Goal: Transaction & Acquisition: Purchase product/service

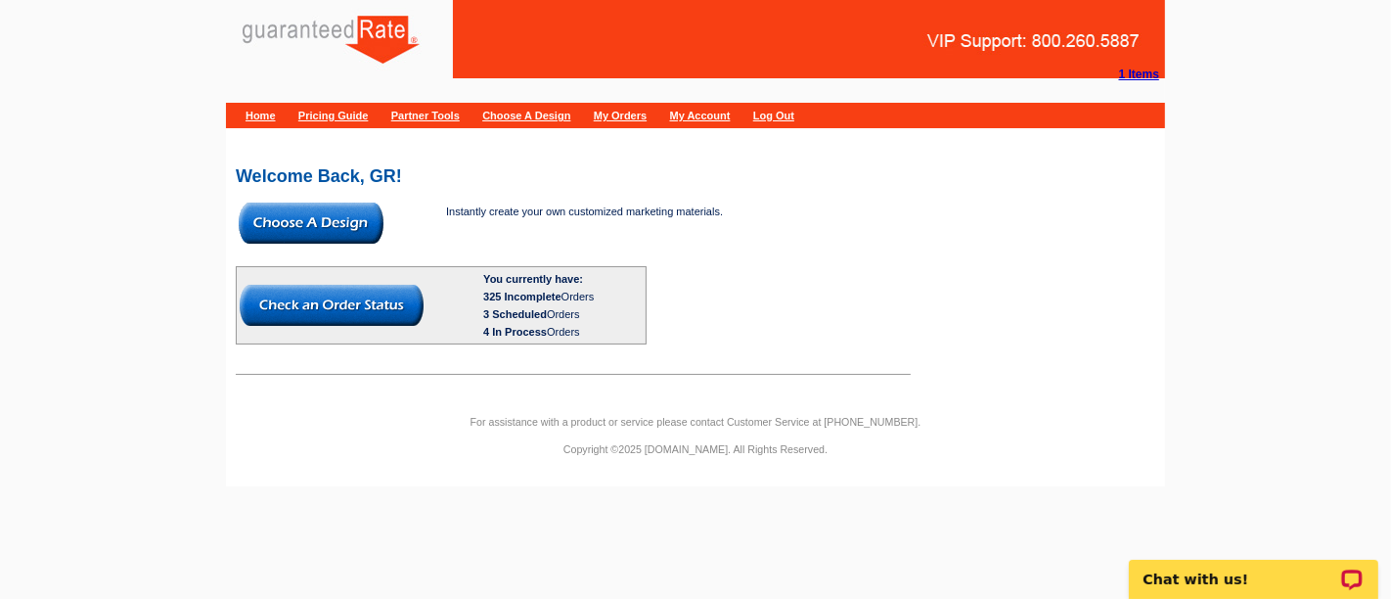
click at [337, 227] on img at bounding box center [311, 222] width 145 height 41
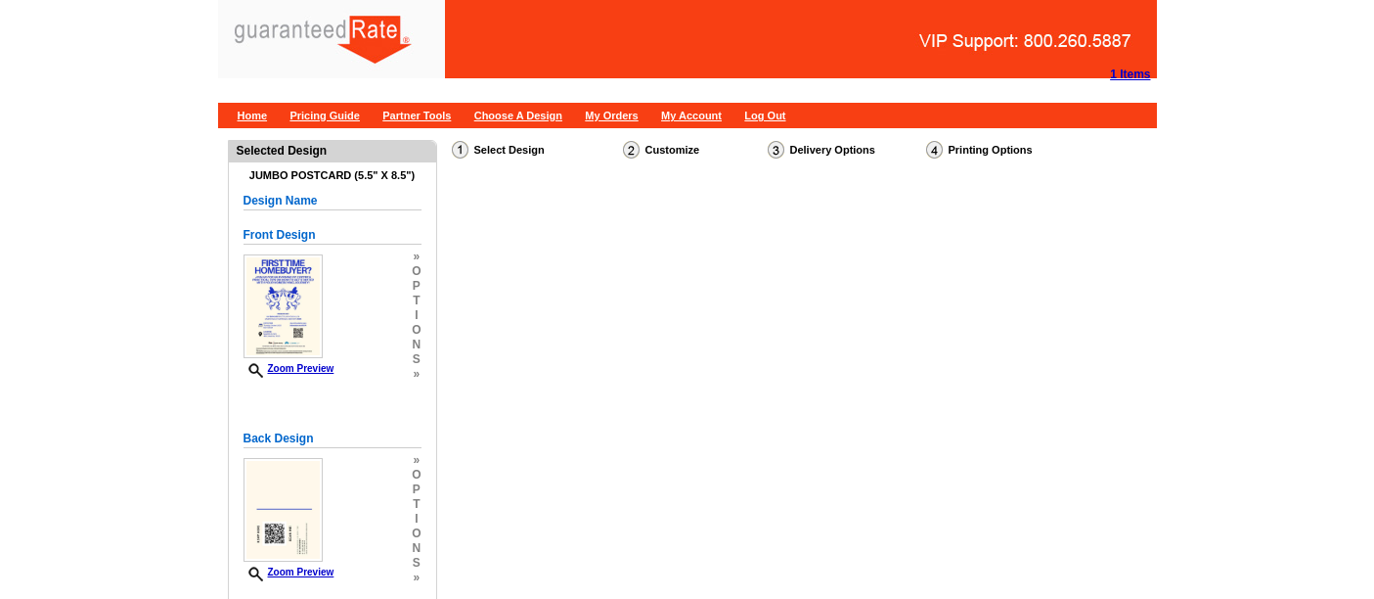
select select "1"
select select "2"
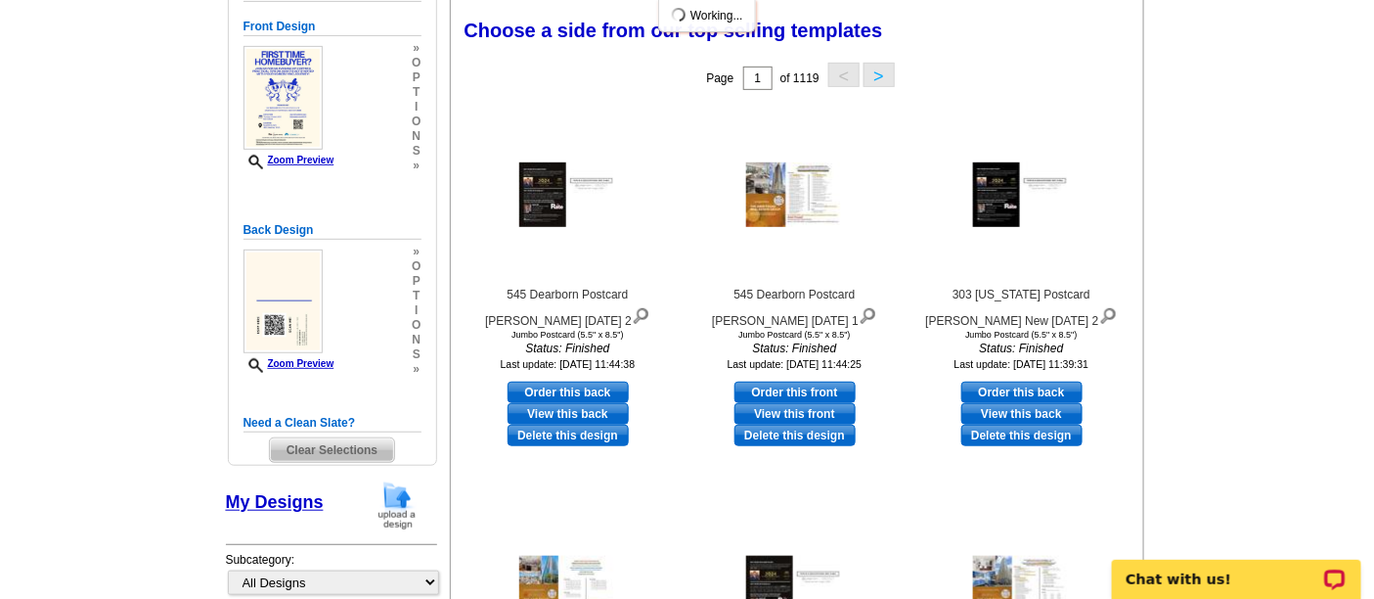
scroll to position [282, 0]
click at [405, 496] on img at bounding box center [397, 504] width 51 height 50
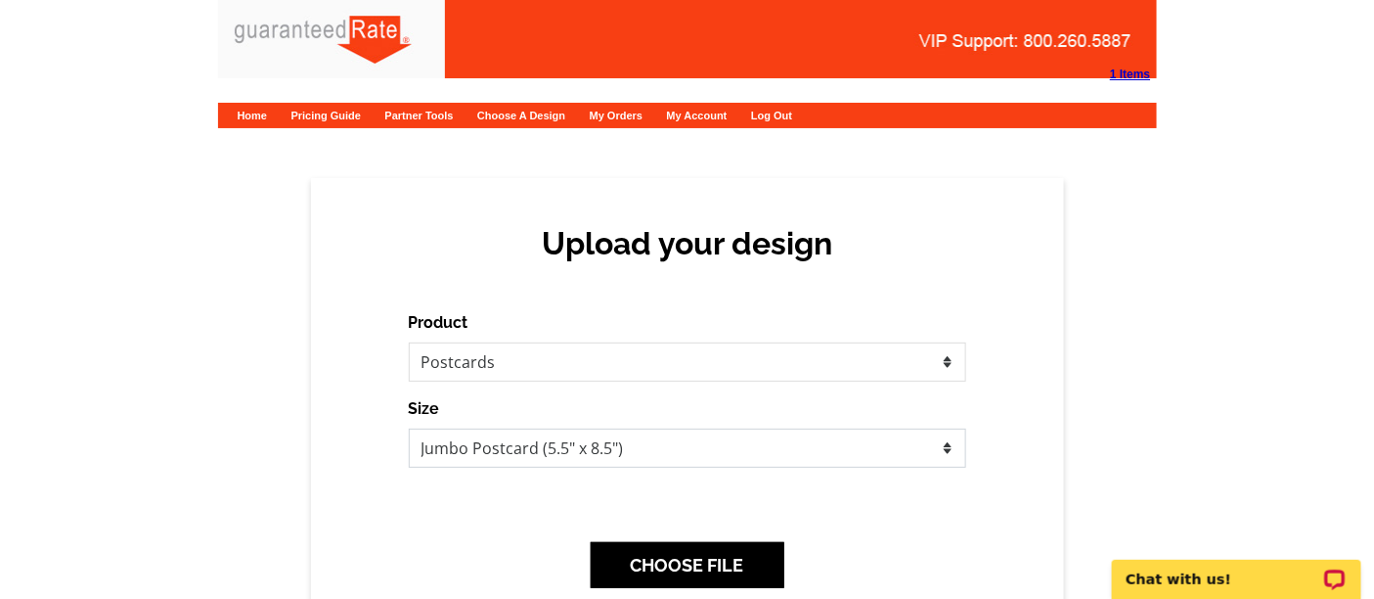
click at [693, 456] on select "Jumbo Postcard (5.5" x 8.5") Regular Postcard (4.25" x 5.6") Panoramic Postcard…" at bounding box center [687, 447] width 557 height 39
select select "1"
click at [409, 428] on select "Jumbo Postcard (5.5" x 8.5") Regular Postcard (4.25" x 5.6") Panoramic Postcard…" at bounding box center [687, 447] width 557 height 39
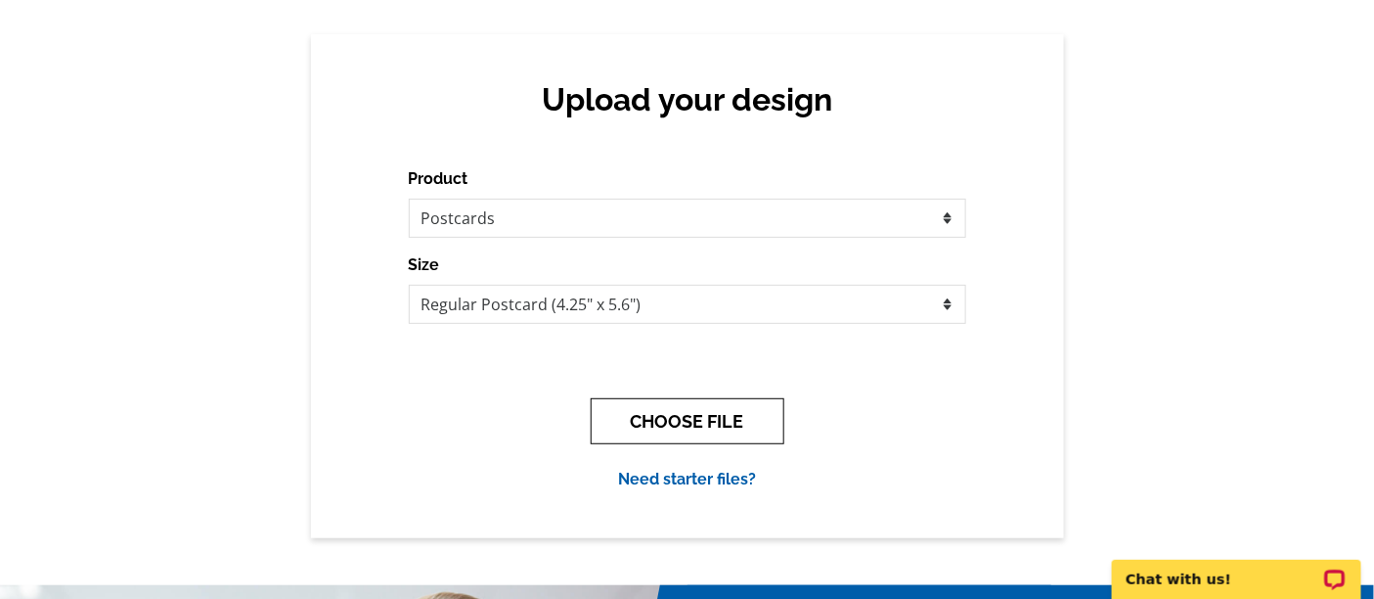
click at [705, 412] on button "CHOOSE FILE" at bounding box center [688, 421] width 194 height 46
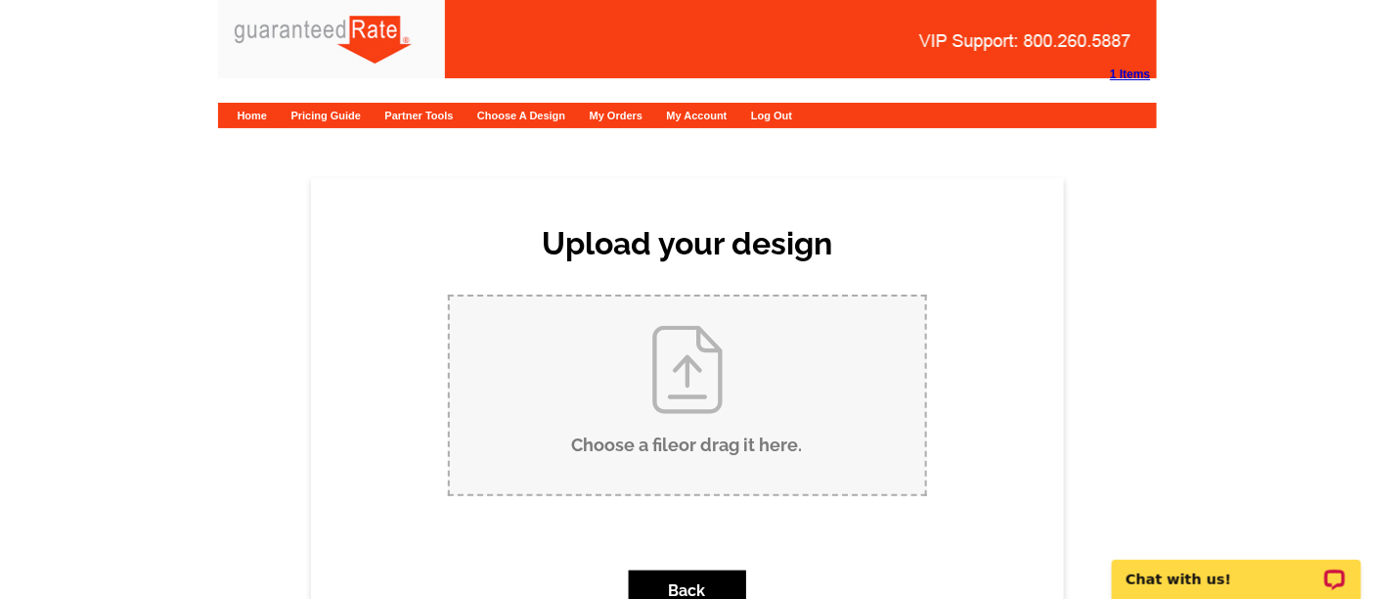
click at [672, 373] on input "Choose a file or drag it here ." at bounding box center [687, 395] width 475 height 198
type input "C:\fakepath\beale.pdf"
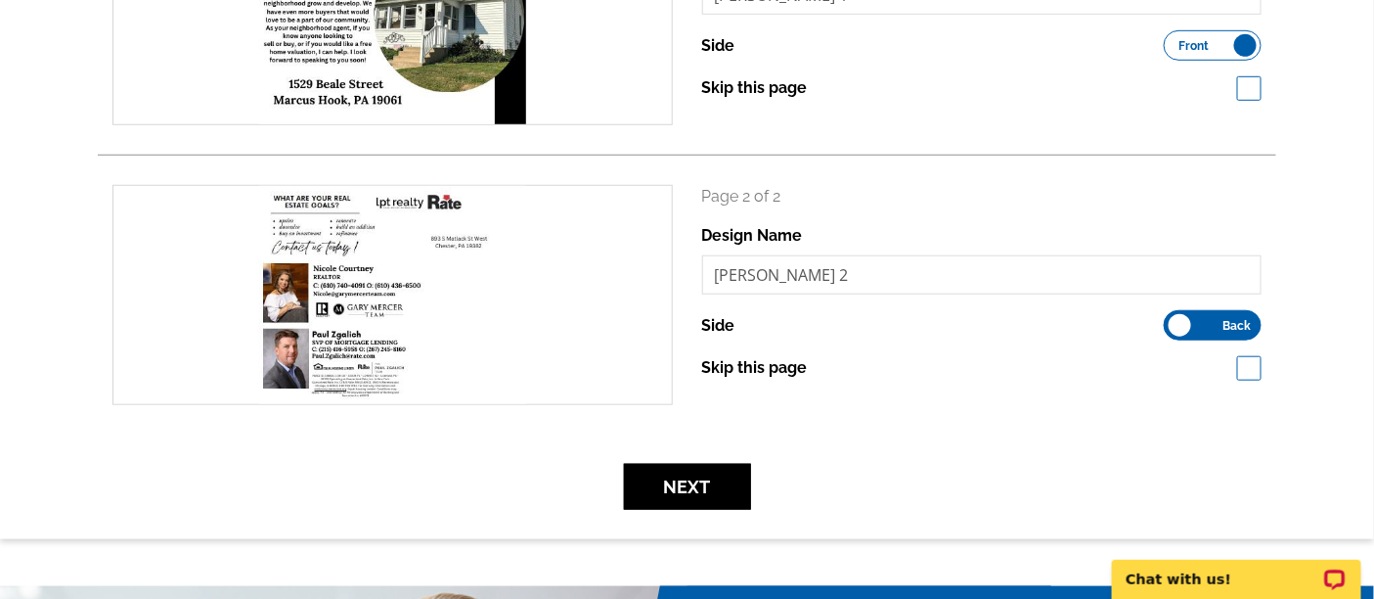
scroll to position [419, 0]
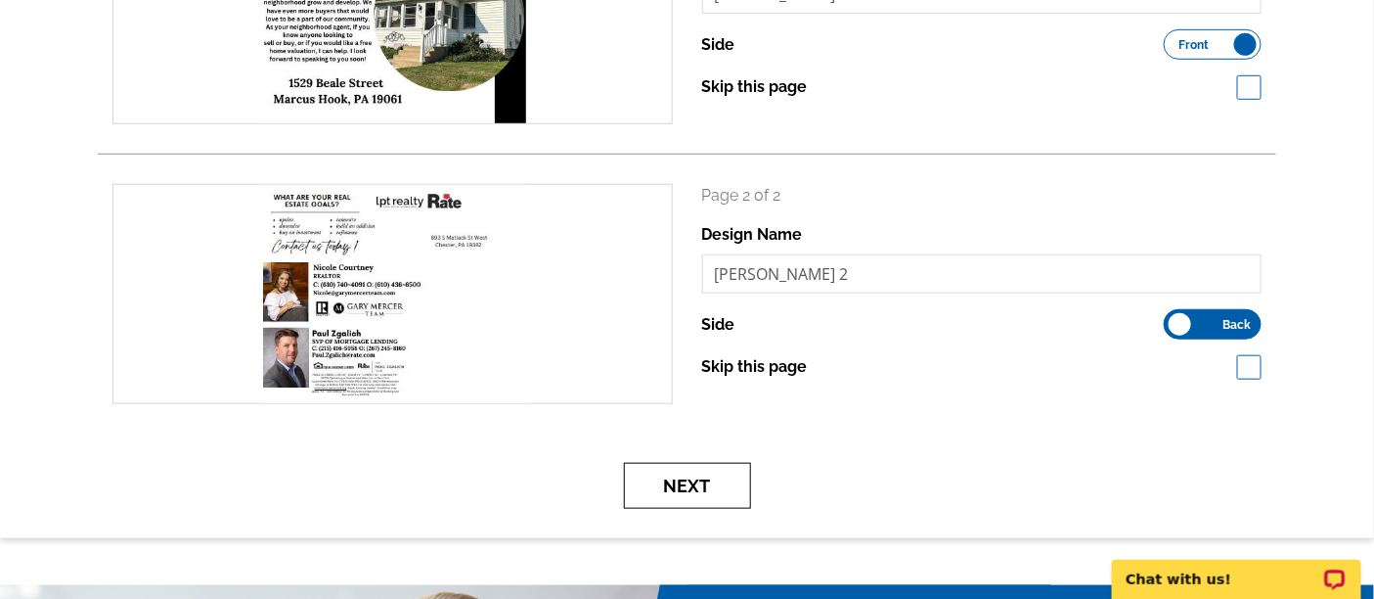
click at [684, 472] on button "Next" at bounding box center [687, 486] width 127 height 46
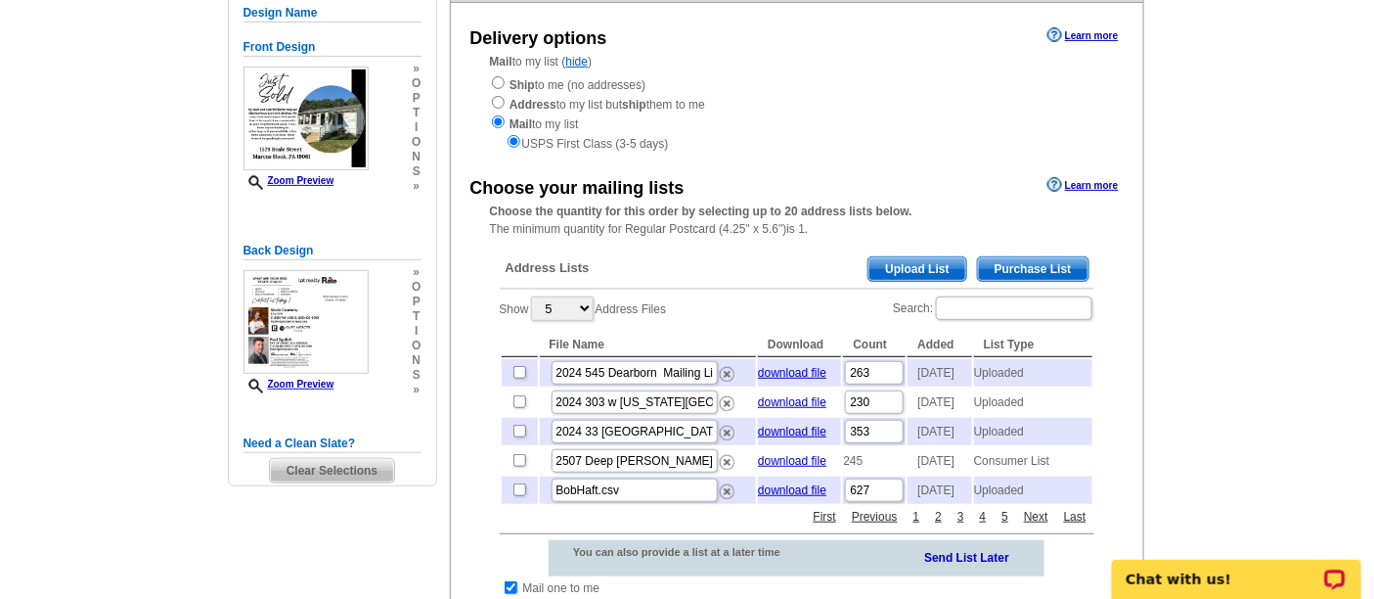
scroll to position [201, 0]
click at [923, 257] on span "Upload List" at bounding box center [916, 267] width 97 height 23
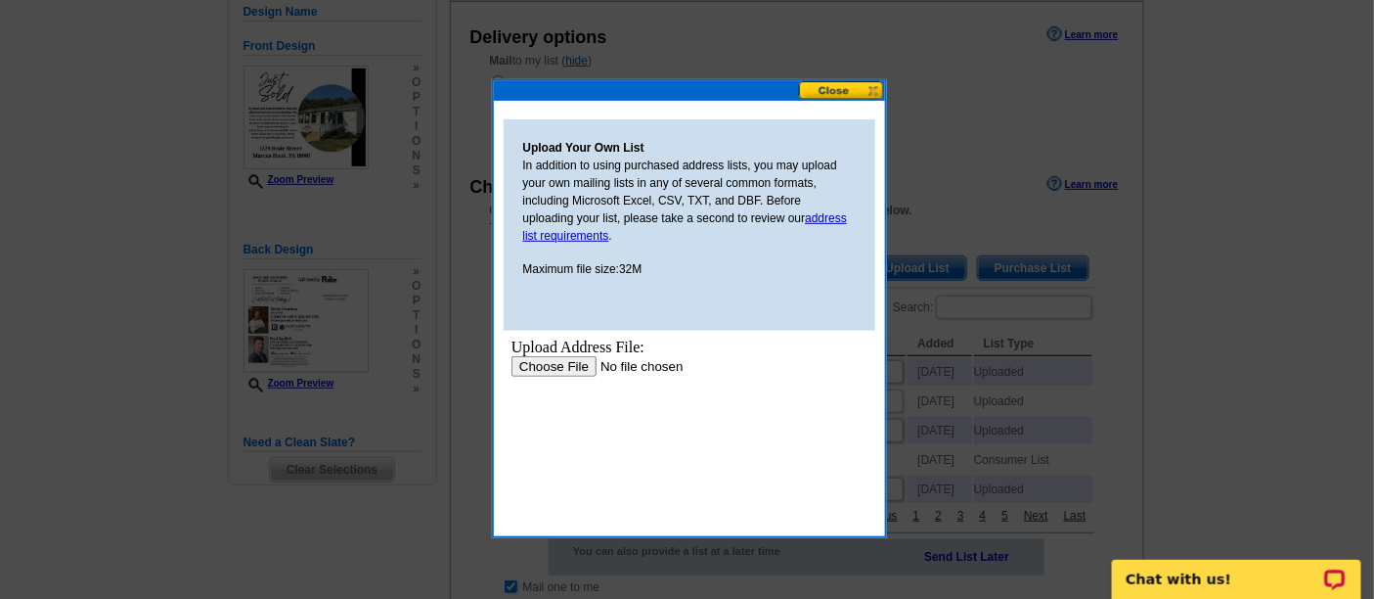
scroll to position [0, 0]
click at [536, 362] on input "file" at bounding box center [634, 365] width 247 height 21
type input "C:\fakepath\Owner Mailing Labels (28).csv"
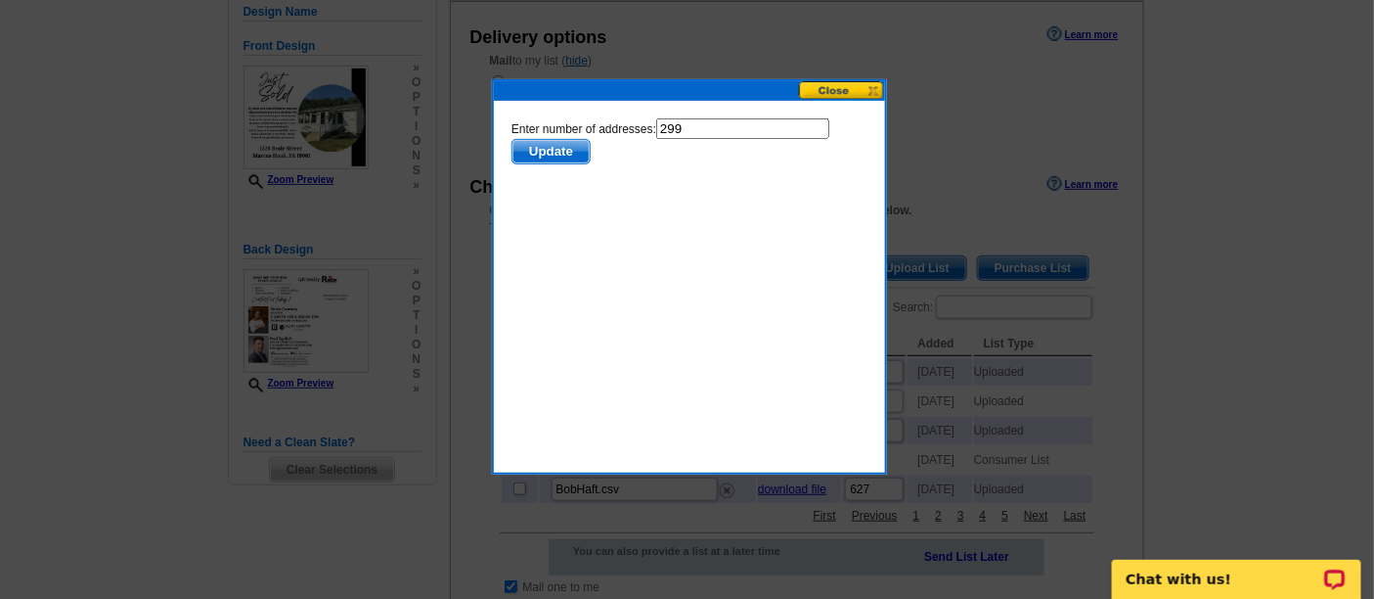
click at [704, 132] on input "299" at bounding box center [741, 127] width 173 height 21
type input "298"
click at [589, 139] on span "Update" at bounding box center [549, 150] width 77 height 23
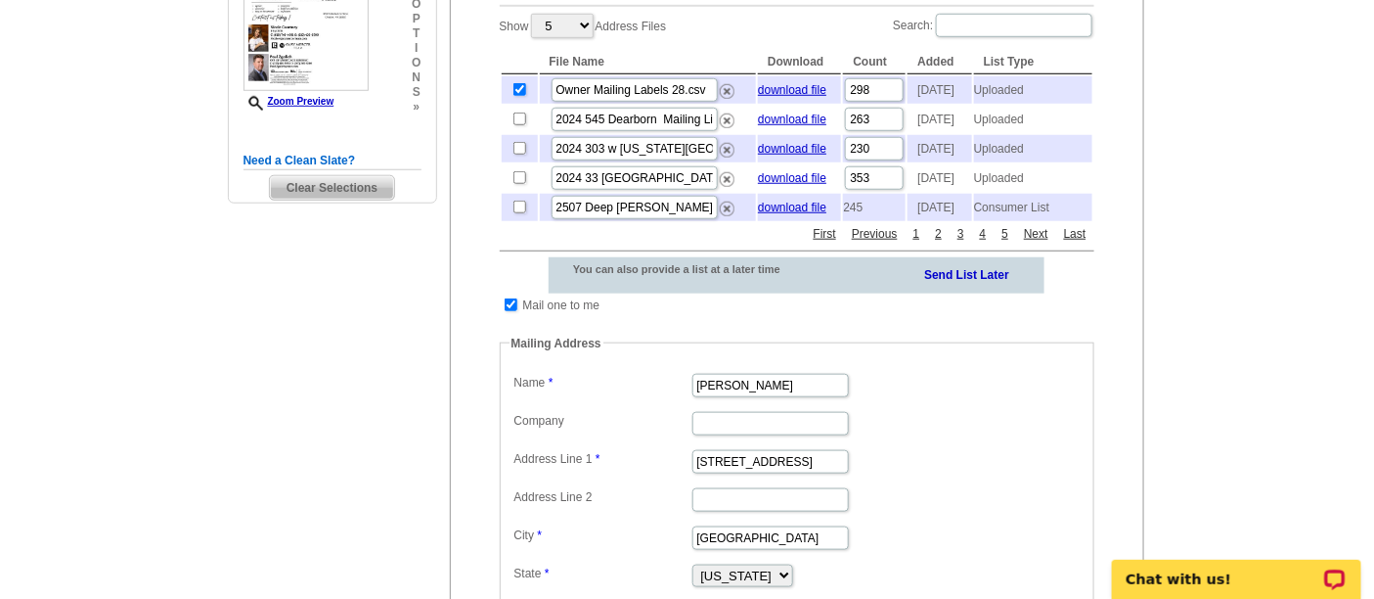
scroll to position [484, 0]
click at [511, 310] on input "checkbox" at bounding box center [511, 303] width 13 height 13
checkbox input "false"
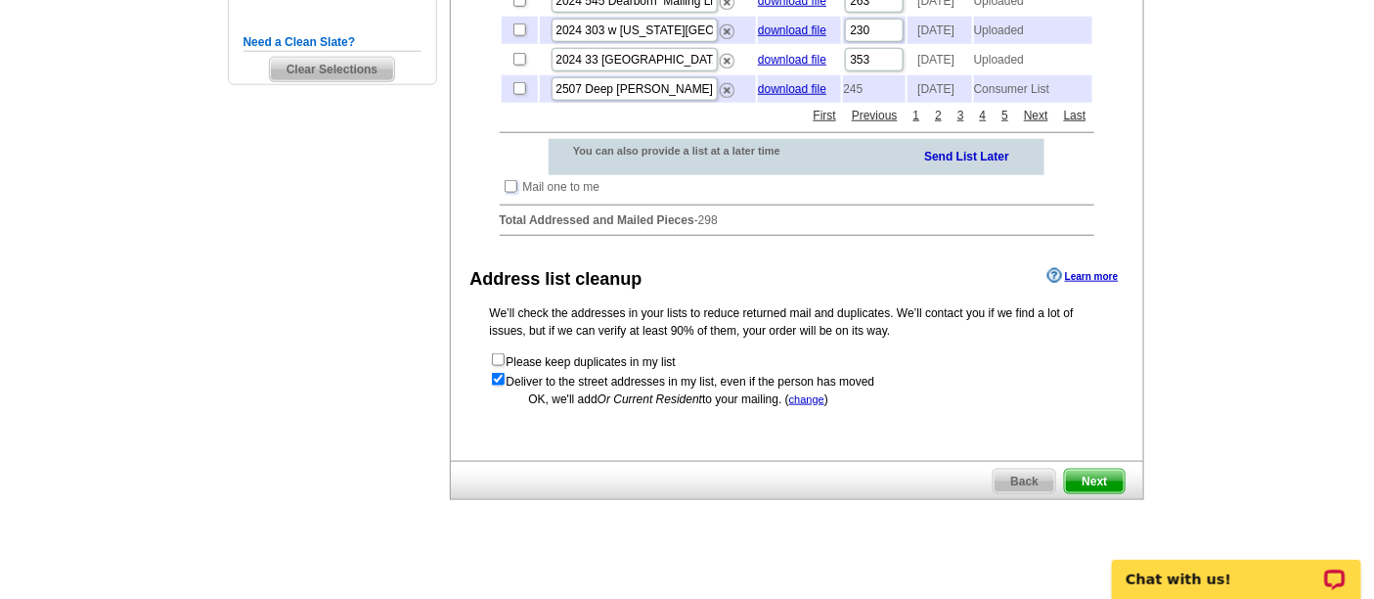
scroll to position [620, 0]
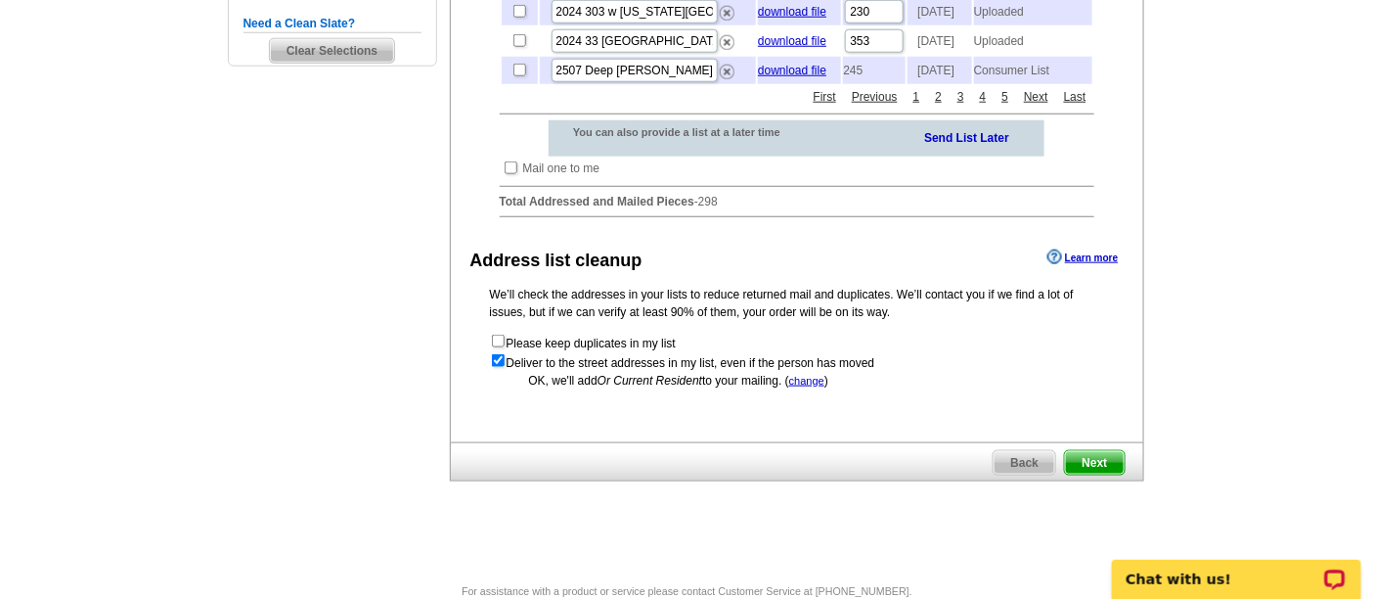
click at [1089, 474] on span "Next" at bounding box center [1094, 462] width 59 height 23
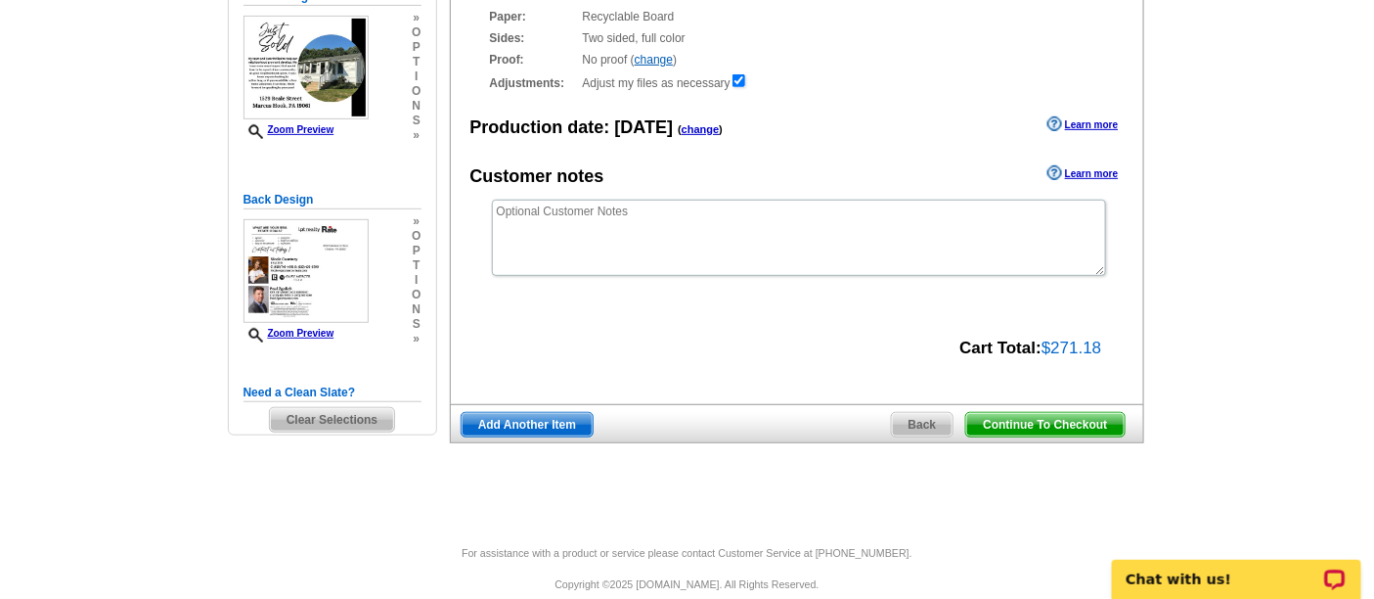
scroll to position [260, 0]
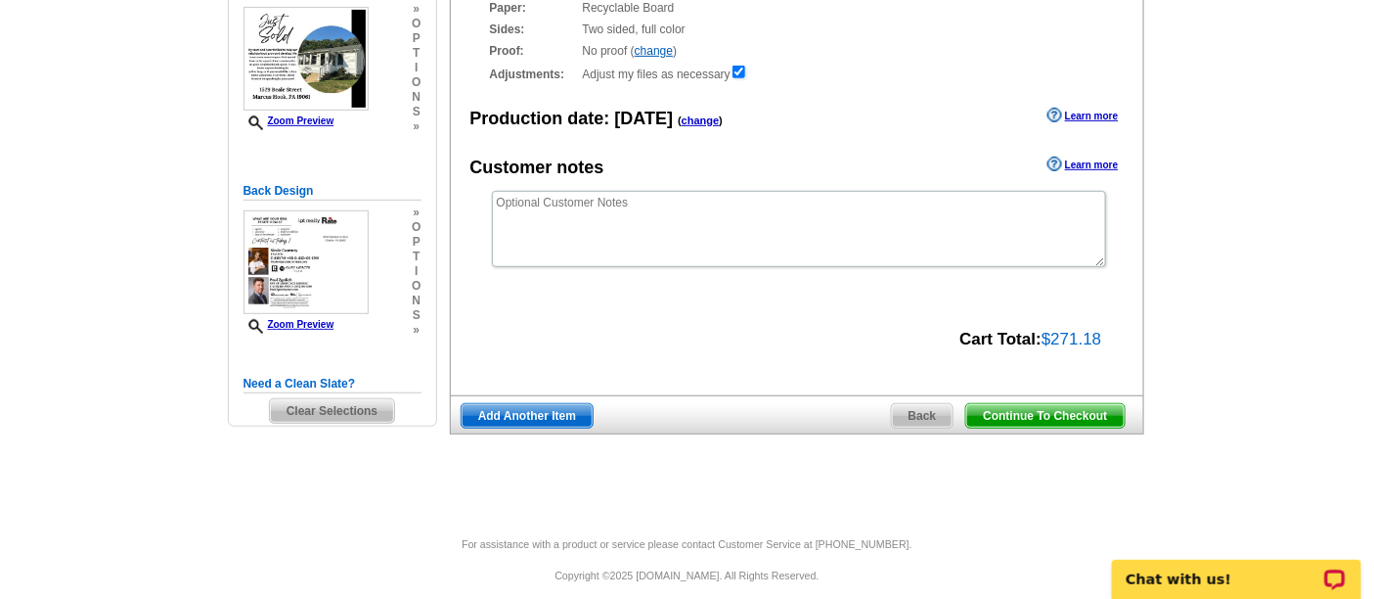
click at [1019, 413] on span "Continue To Checkout" at bounding box center [1044, 415] width 157 height 23
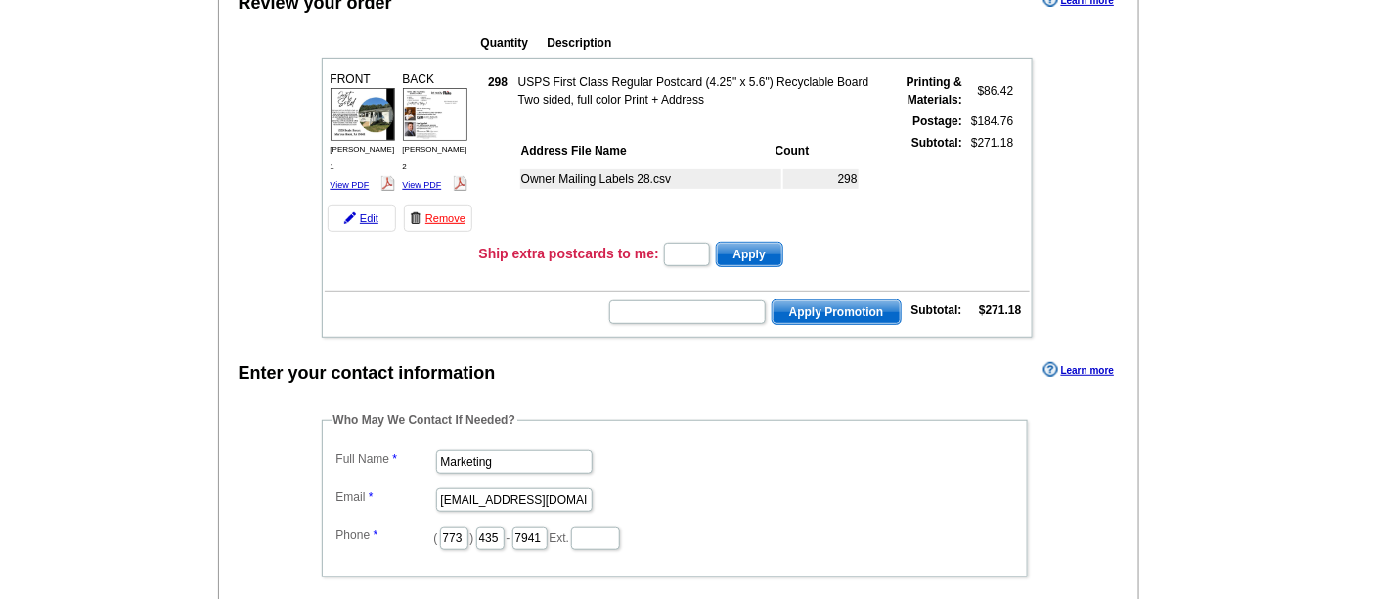
scroll to position [209, 0]
drag, startPoint x: 532, startPoint y: 463, endPoint x: 182, endPoint y: 435, distance: 351.2
type input "[PERSON_NAME]"
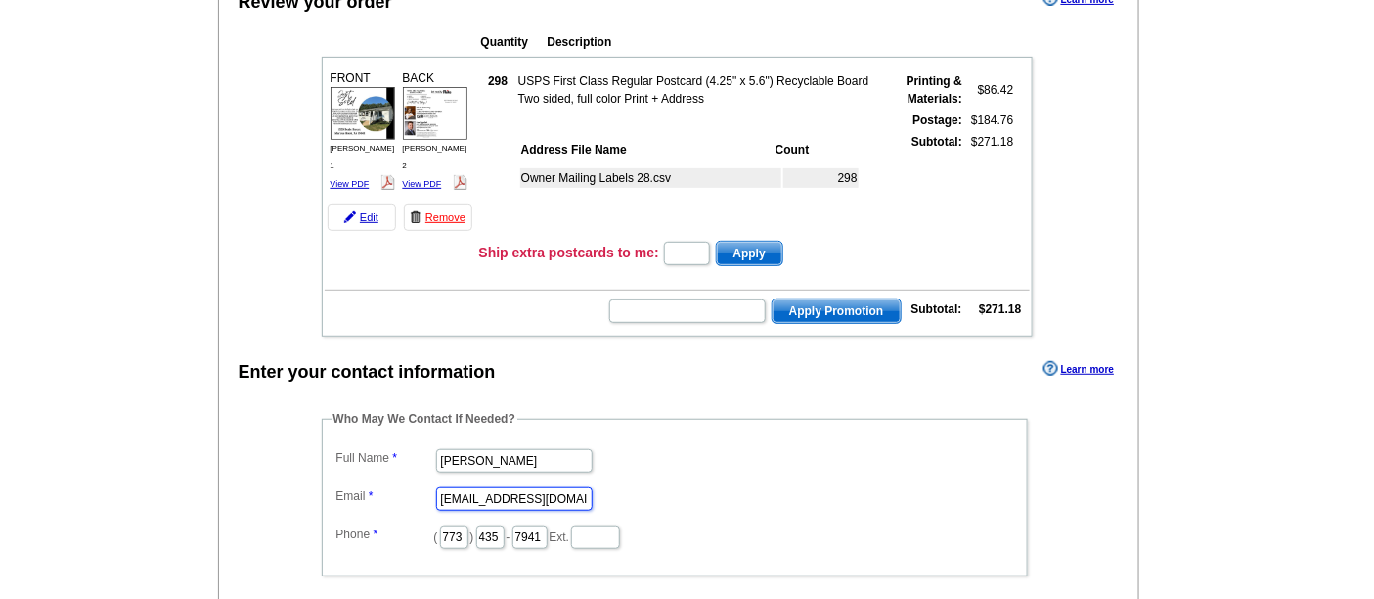
click at [436, 497] on input "marketing@guaranteedrate.com" at bounding box center [514, 498] width 156 height 23
drag, startPoint x: 435, startPoint y: 497, endPoint x: 574, endPoint y: 487, distance: 139.2
click at [574, 487] on input "marketing@guaranteedrate.com" at bounding box center [514, 498] width 156 height 23
drag, startPoint x: 575, startPoint y: 487, endPoint x: 401, endPoint y: 496, distance: 174.3
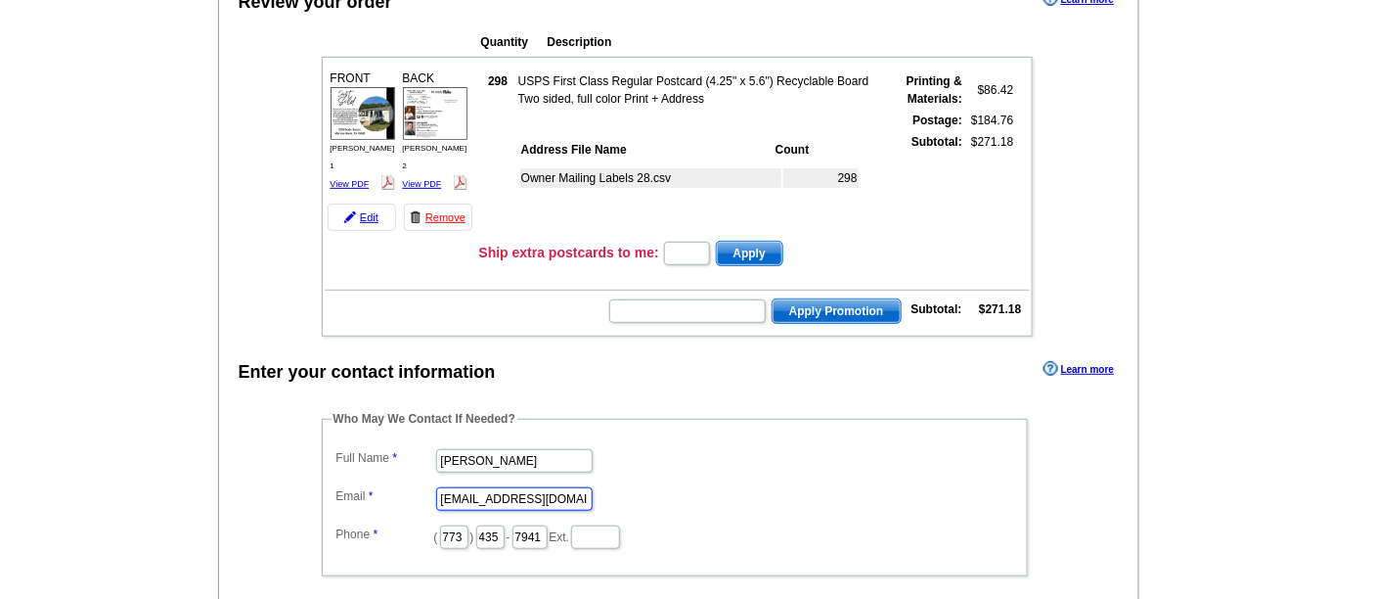
click at [401, 496] on dl "Full Name Ester Jacobe Email marketing@guaranteedraete.com Phone ( 773 ) 435 - …" at bounding box center [675, 497] width 687 height 107
click at [401, 496] on label "Email" at bounding box center [385, 496] width 98 height 18
click at [436, 496] on input "marketing@guaranteedraete.com" at bounding box center [514, 498] width 156 height 23
type input "e"
click at [555, 497] on input "ester" at bounding box center [514, 498] width 156 height 23
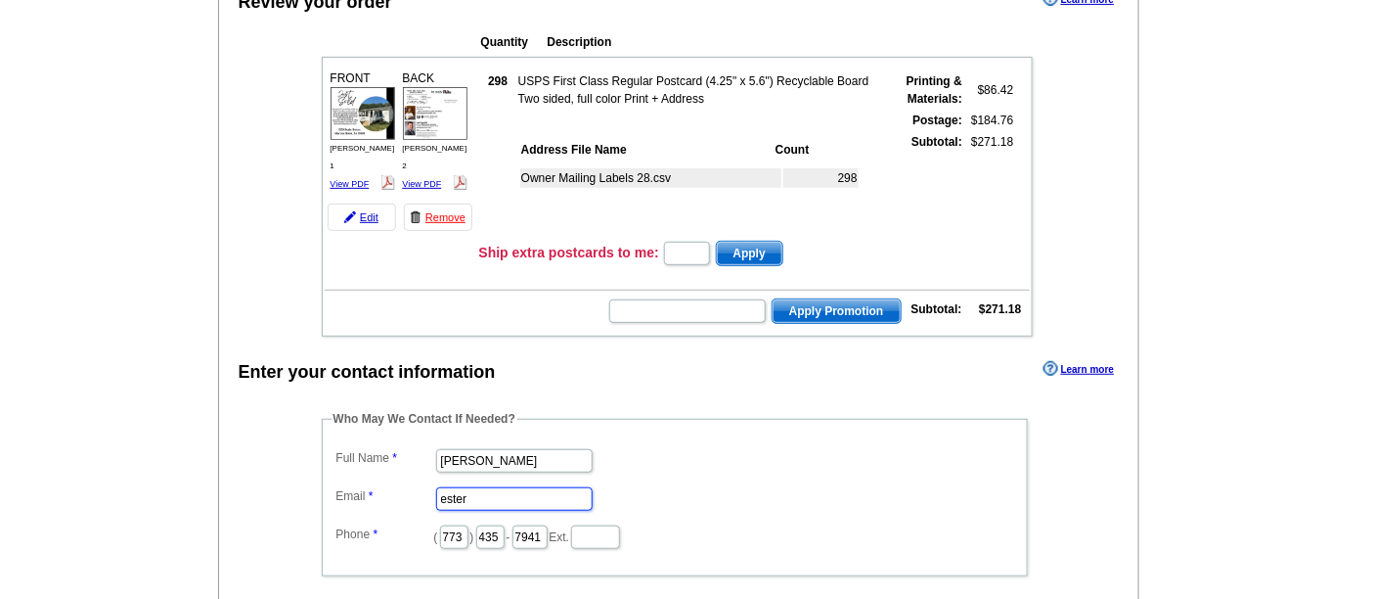
type input "[EMAIL_ADDRESS][PERSON_NAME][DOMAIN_NAME]"
click at [741, 473] on dl "Full Name Ester Jacobe Email ester.jacobe@rate.com Phone ( 773 ) 435 - 7941 Ext." at bounding box center [675, 497] width 687 height 107
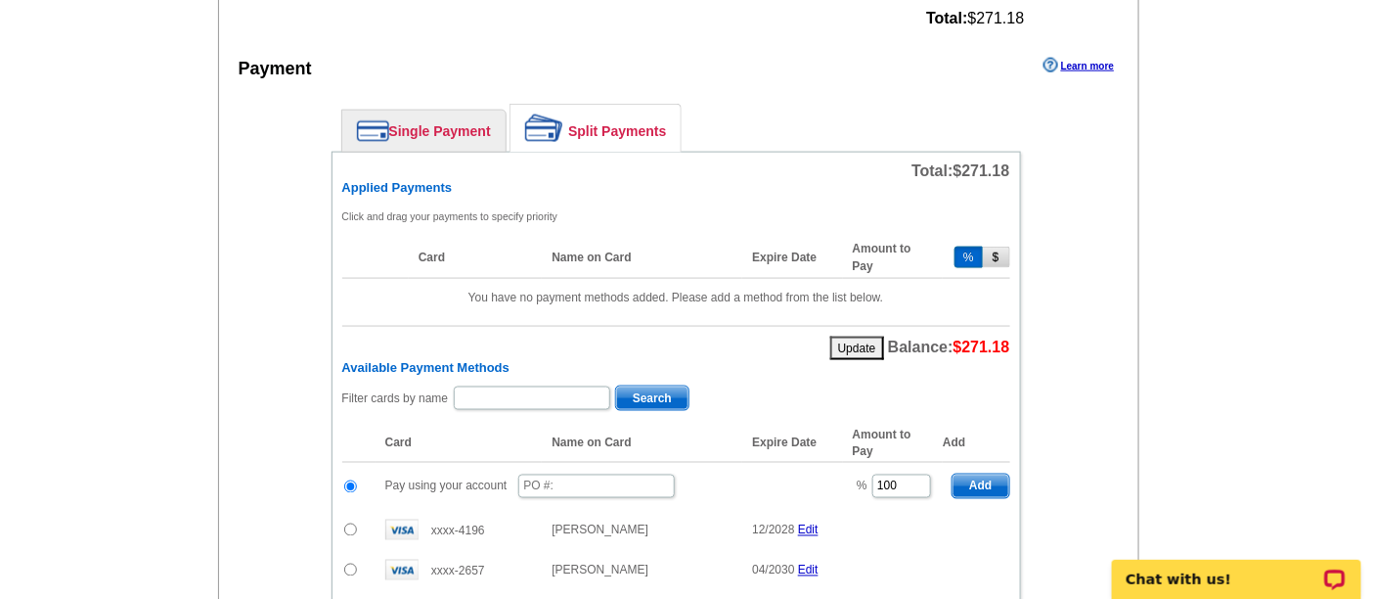
scroll to position [798, 0]
click at [604, 477] on input "text" at bounding box center [596, 484] width 156 height 23
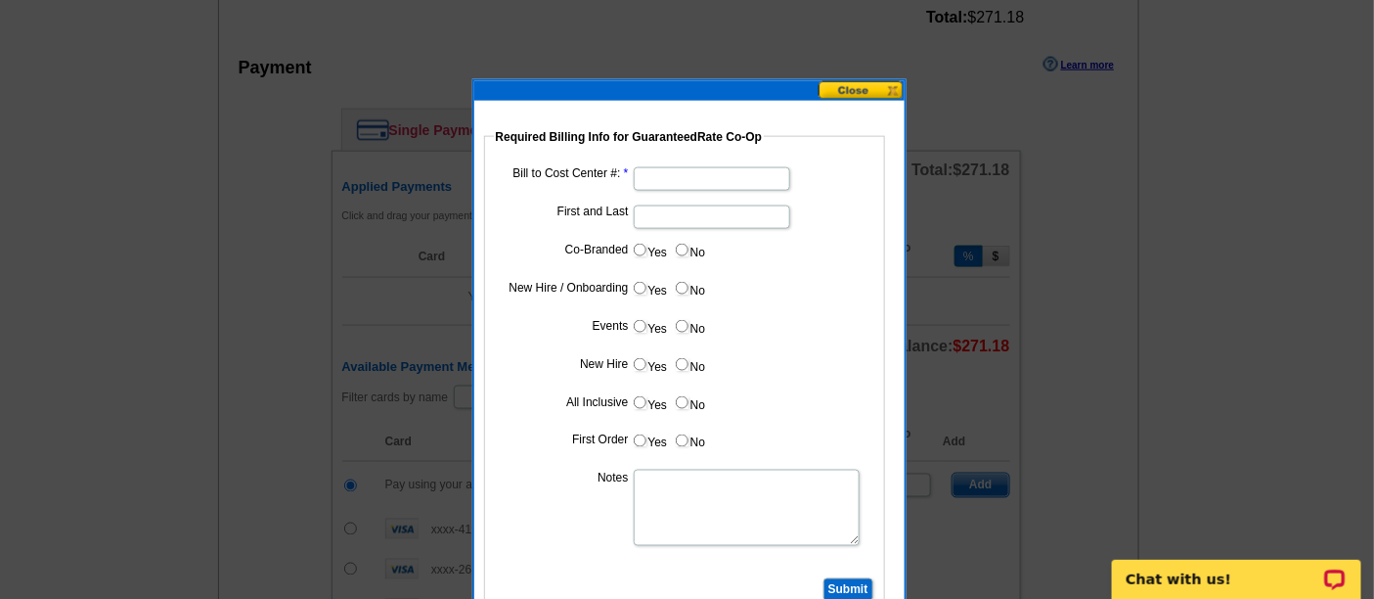
type input "09242025_300_EJ"
click at [708, 168] on input "Bill to Cost Center #:" at bounding box center [712, 178] width 156 height 23
type input "1241"
click at [696, 209] on input "First and Last" at bounding box center [712, 216] width 156 height 23
type input "O"
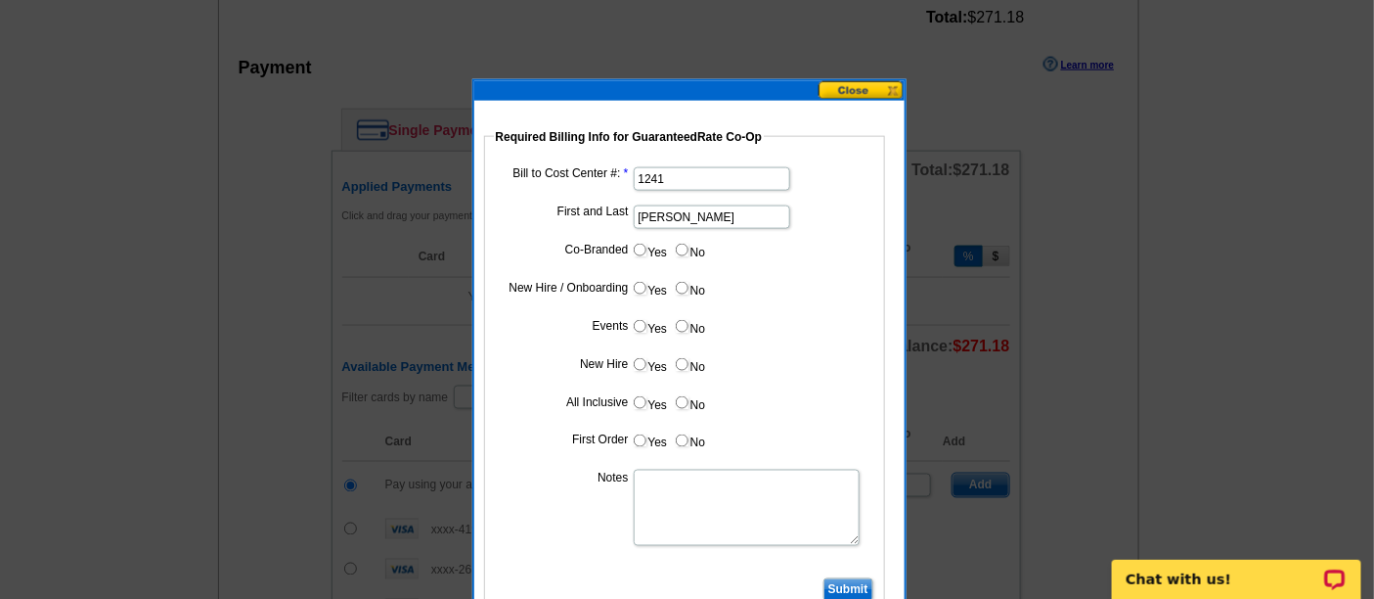
type input "Paul Zgalich"
click at [639, 246] on input "Yes" at bounding box center [640, 250] width 13 height 13
radio input "true"
click at [683, 293] on input "Cost paid by cobrand" at bounding box center [712, 293] width 156 height 23
type input "50%"
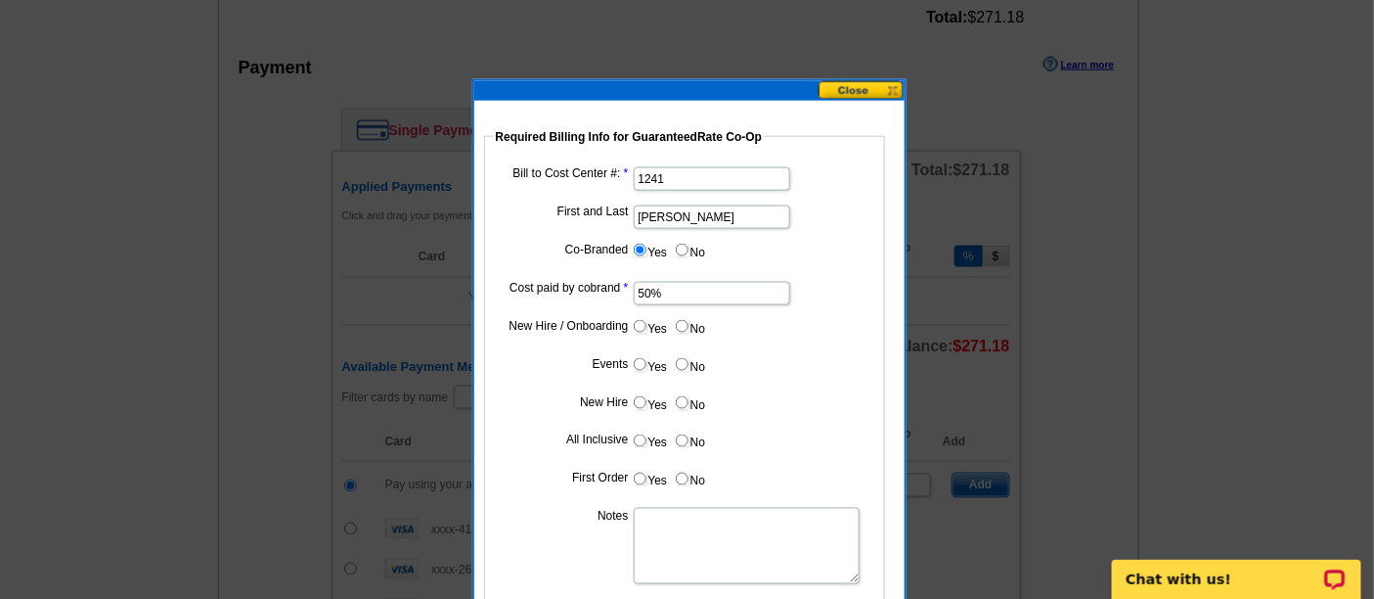
click at [689, 327] on label "No" at bounding box center [689, 326] width 31 height 22
click at [688, 327] on input "No" at bounding box center [682, 326] width 13 height 13
radio input "true"
click at [692, 368] on label "No" at bounding box center [689, 364] width 31 height 22
click at [688, 368] on input "No" at bounding box center [682, 364] width 13 height 13
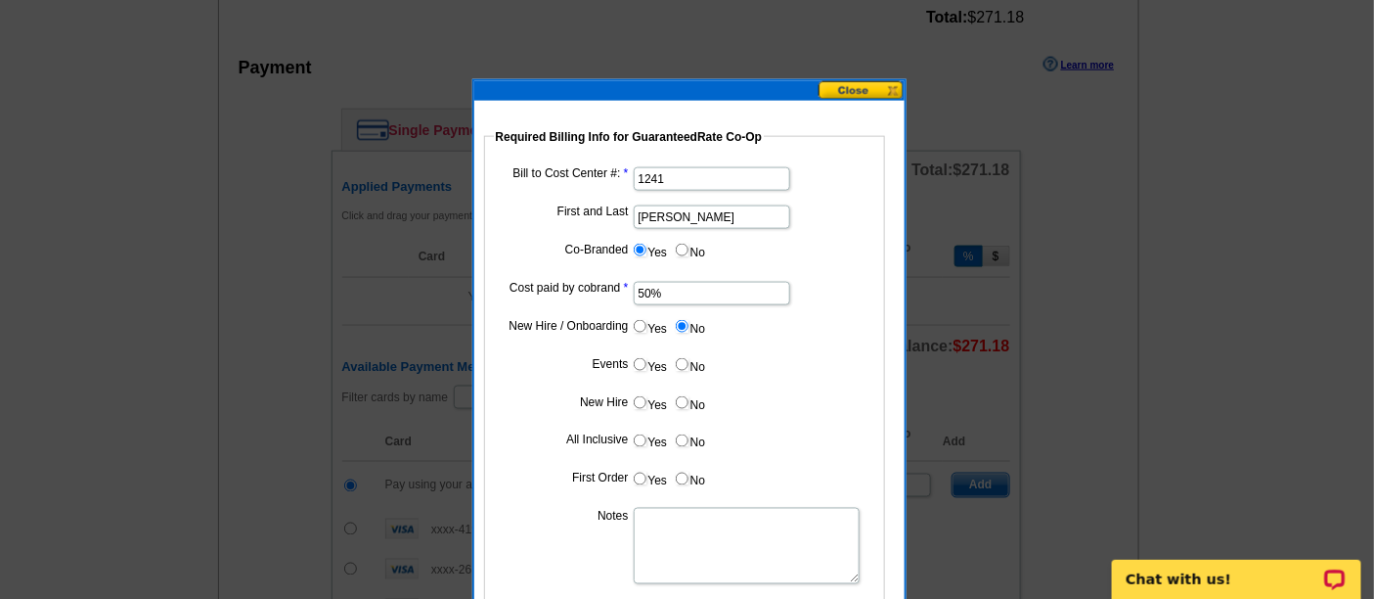
radio input "true"
click at [693, 406] on label "No" at bounding box center [689, 402] width 31 height 22
click at [688, 406] on input "No" at bounding box center [682, 402] width 13 height 13
radio input "true"
click at [693, 429] on label "No" at bounding box center [689, 440] width 31 height 22
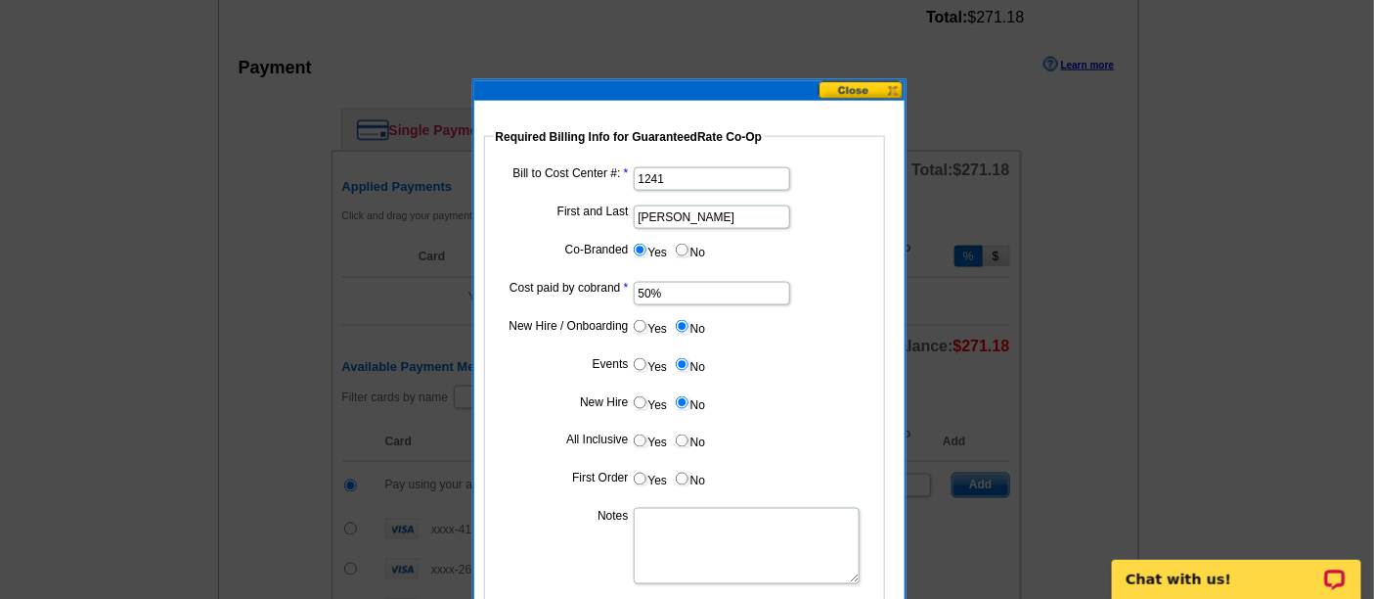
click at [688, 434] on input "No" at bounding box center [682, 440] width 13 height 13
radio input "true"
click at [689, 473] on label "No" at bounding box center [689, 478] width 31 height 22
click at [688, 473] on input "No" at bounding box center [682, 478] width 13 height 13
radio input "true"
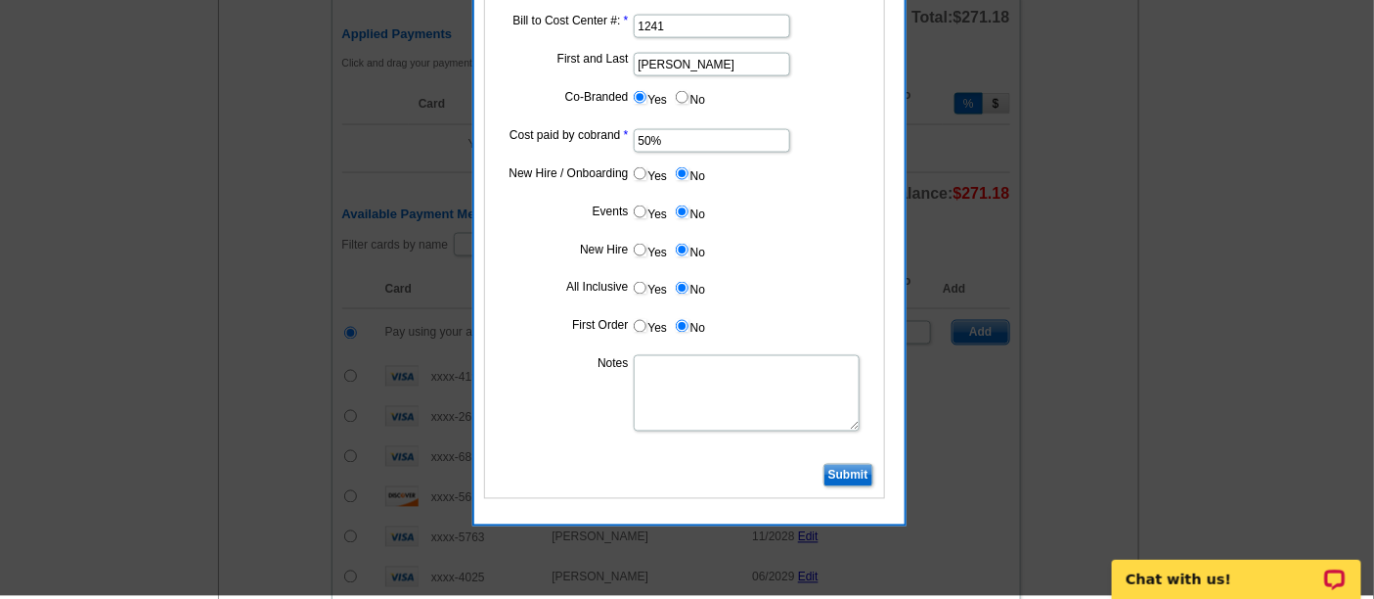
scroll to position [952, 0]
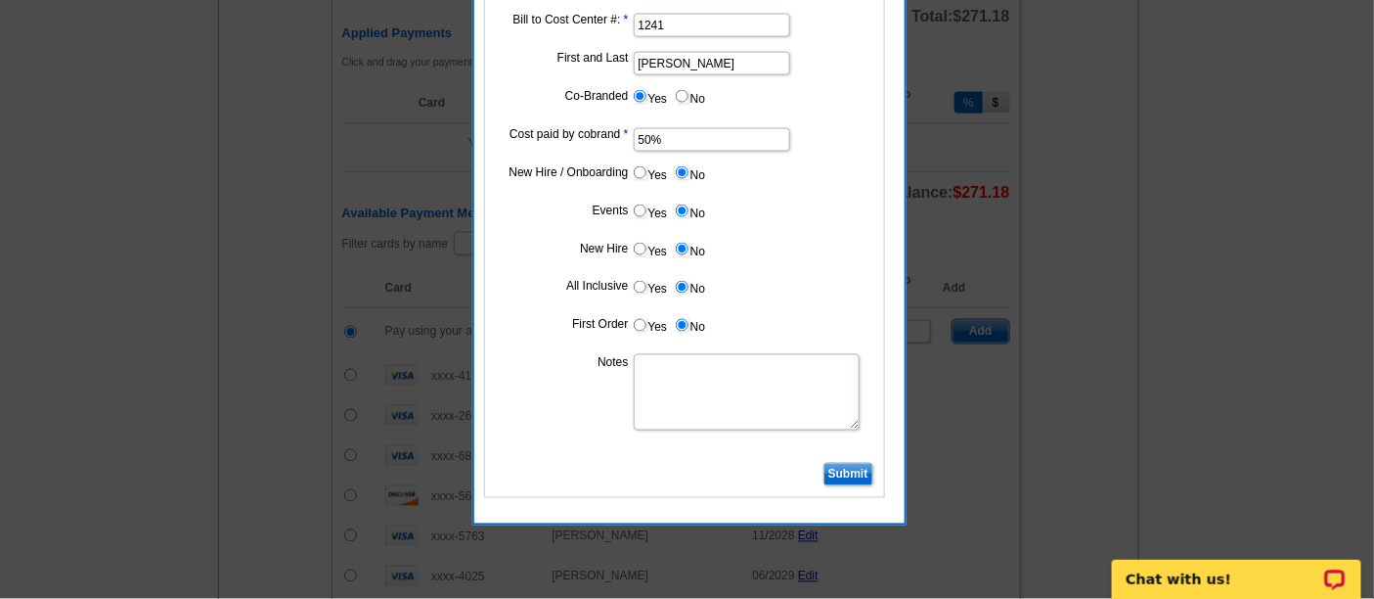
click at [749, 415] on textarea "Notes" at bounding box center [747, 392] width 226 height 76
type textarea "Bill 50% to VP Paul Zgalich CC: 1241"
click at [854, 464] on input "Submit" at bounding box center [848, 474] width 50 height 23
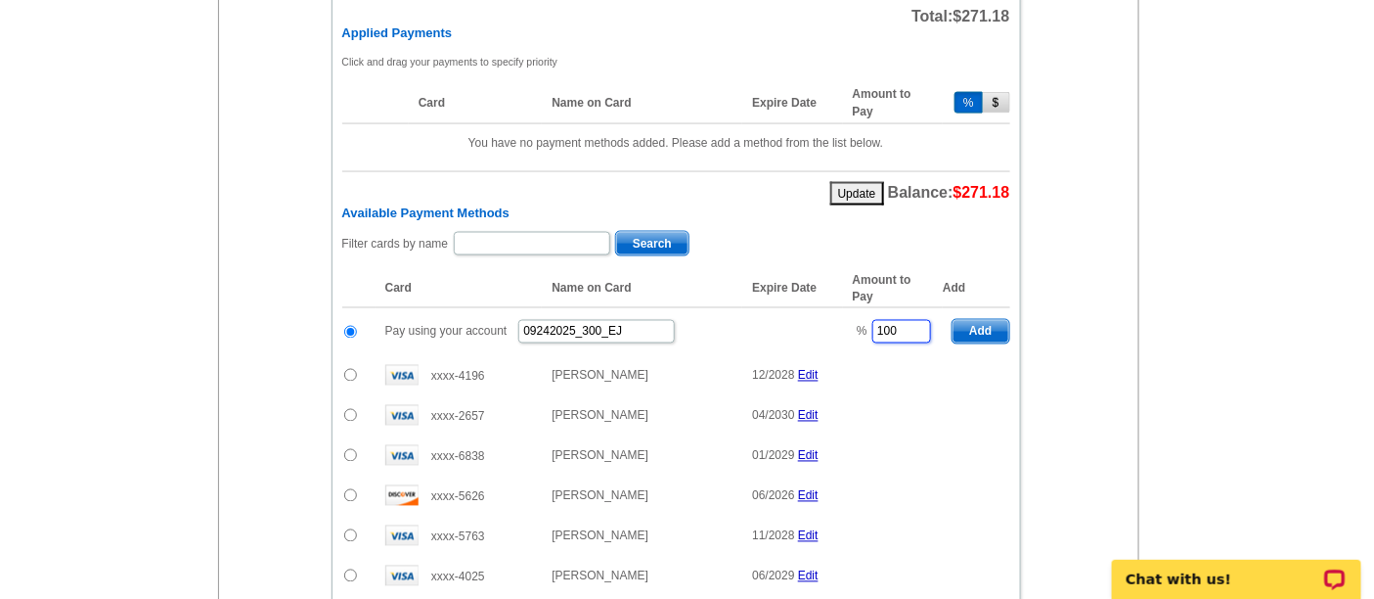
drag, startPoint x: 899, startPoint y: 328, endPoint x: 779, endPoint y: 288, distance: 125.9
click at [779, 288] on table "Card Name on Card Expire Date Amount to Pay Add Pay using your account 09242025…" at bounding box center [676, 514] width 668 height 488
click at [972, 324] on span "Add" at bounding box center [981, 331] width 56 height 23
type input "100"
radio input "false"
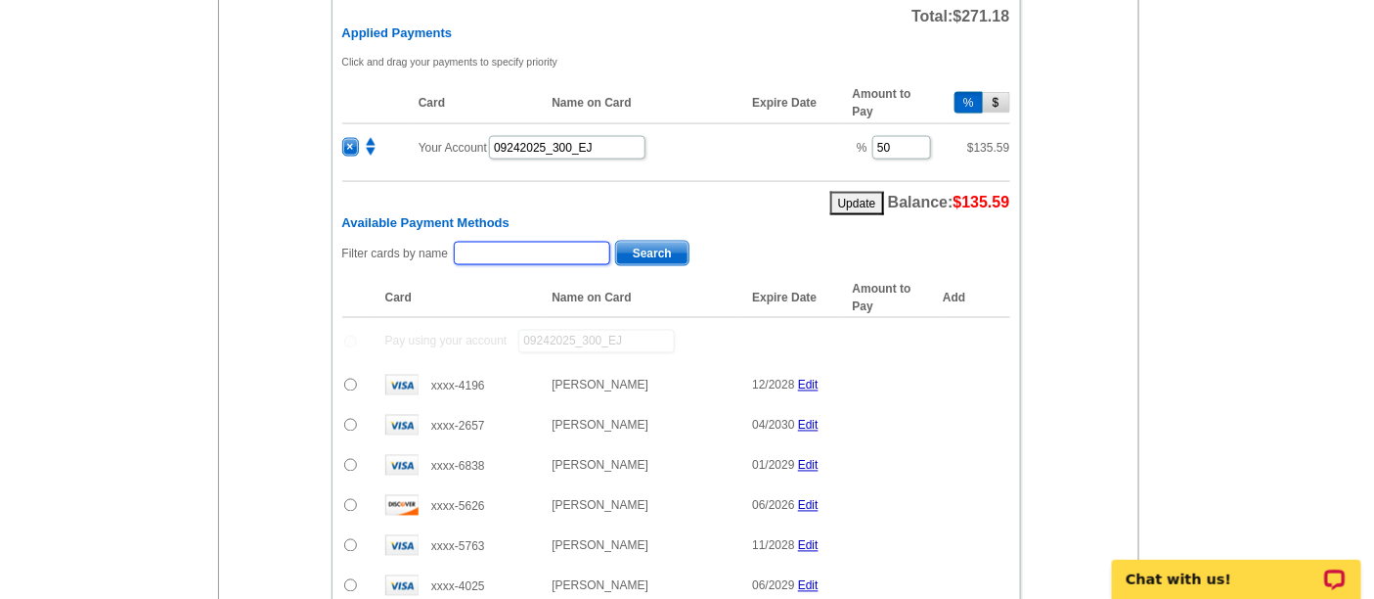
click at [555, 248] on input "text" at bounding box center [532, 253] width 156 height 23
type input "[PERSON_NAME]"
click at [673, 244] on span "Search" at bounding box center [652, 253] width 72 height 23
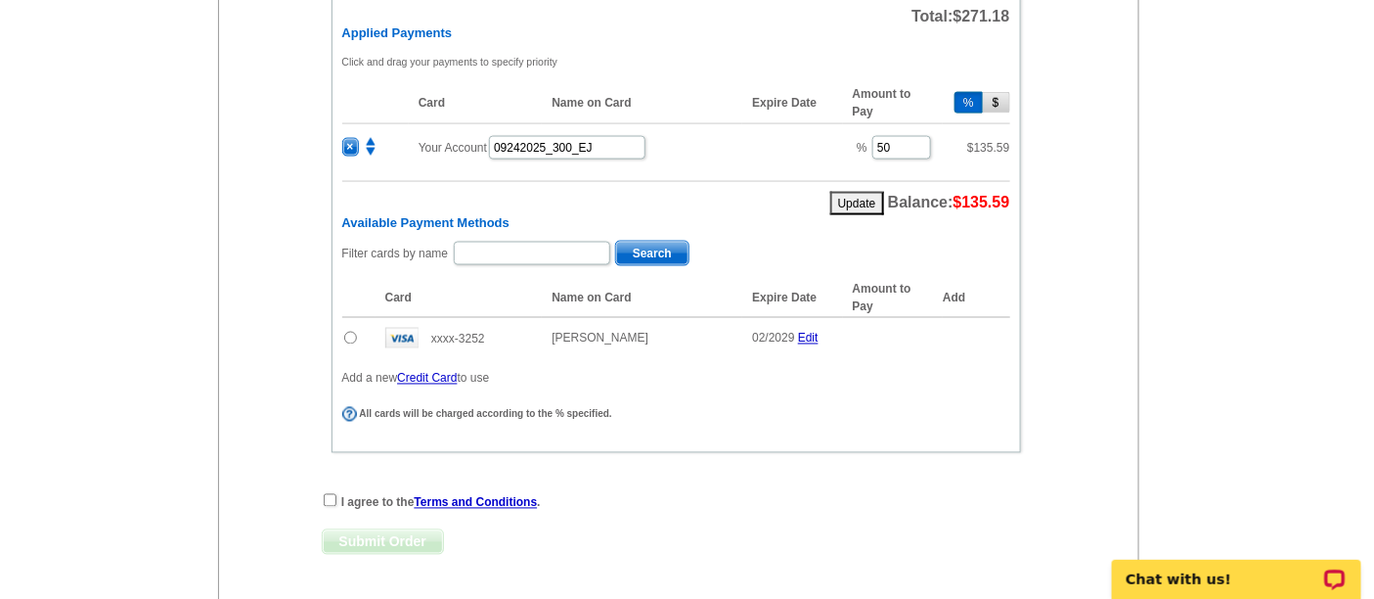
click at [344, 332] on input "radio" at bounding box center [350, 338] width 13 height 13
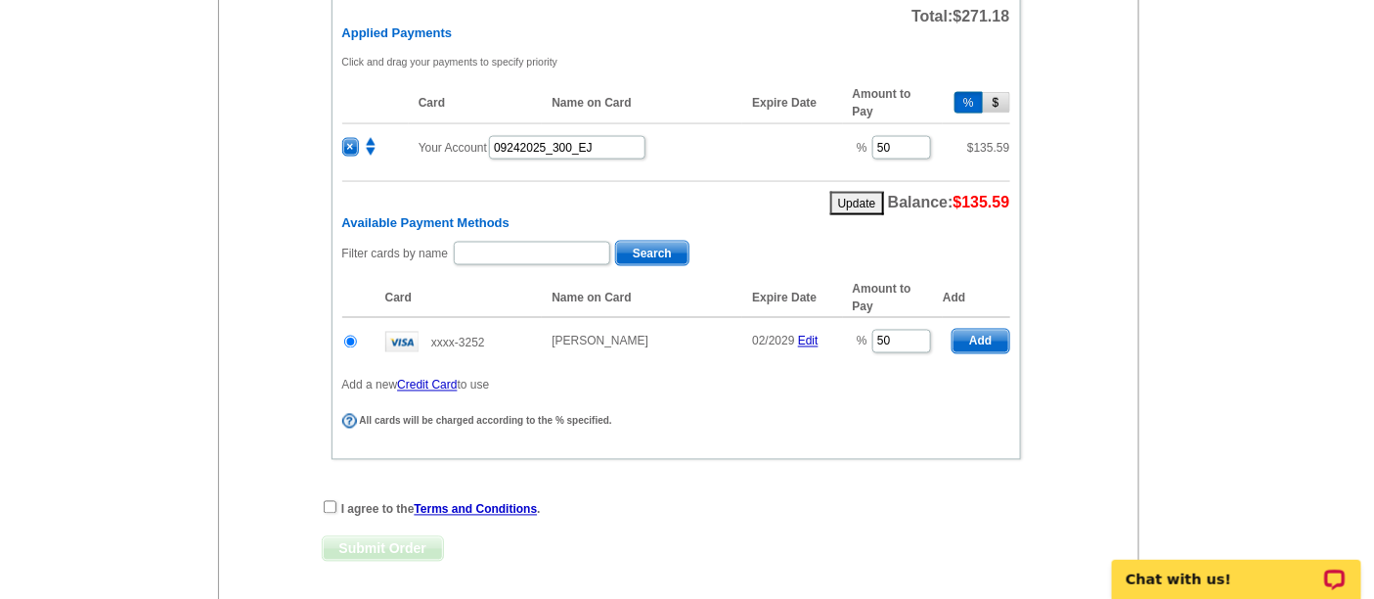
click at [972, 340] on span "Add" at bounding box center [981, 341] width 56 height 23
radio input "false"
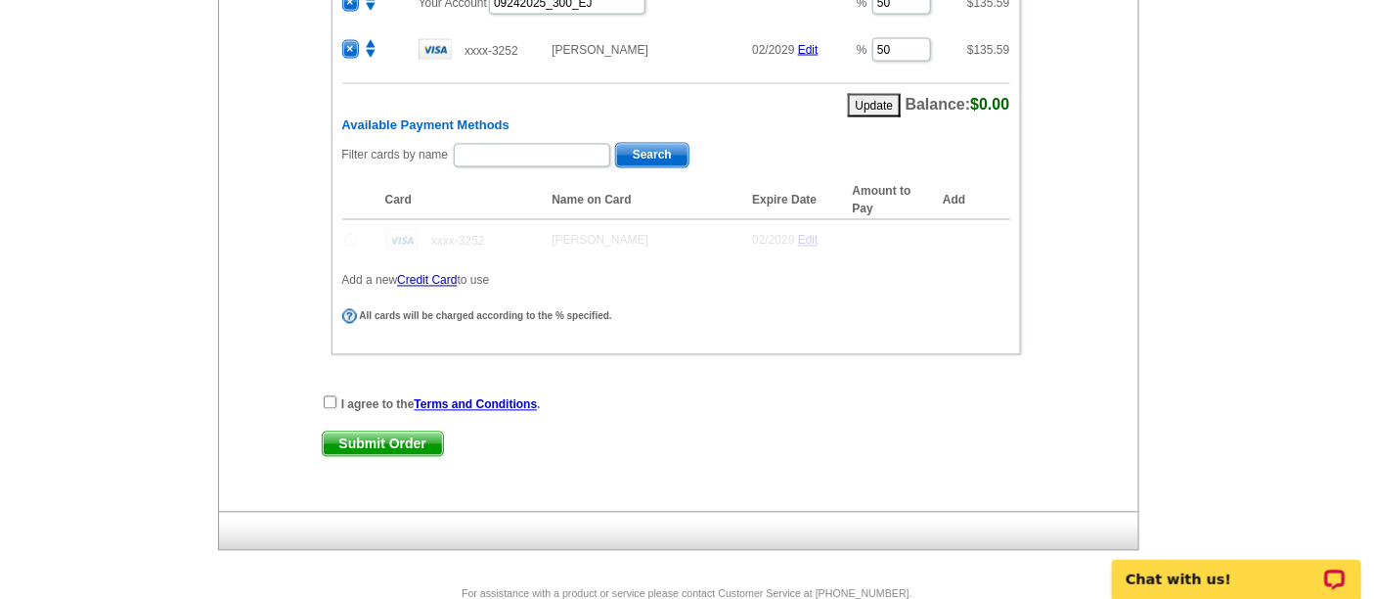
scroll to position [1149, 0]
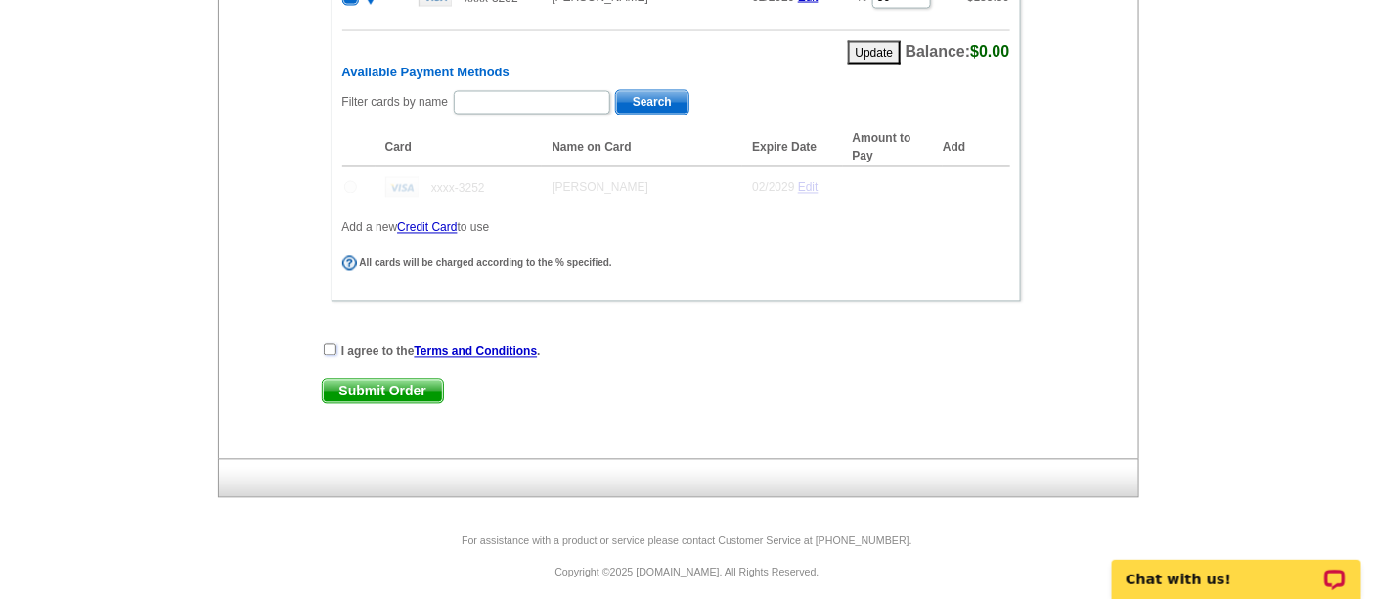
click at [329, 343] on input "checkbox" at bounding box center [330, 349] width 13 height 13
checkbox input "true"
click at [409, 393] on div "I agree to the Terms and Conditions . Submit Order Submit Order" at bounding box center [676, 381] width 709 height 80
click at [393, 381] on span "Submit Order" at bounding box center [383, 390] width 120 height 23
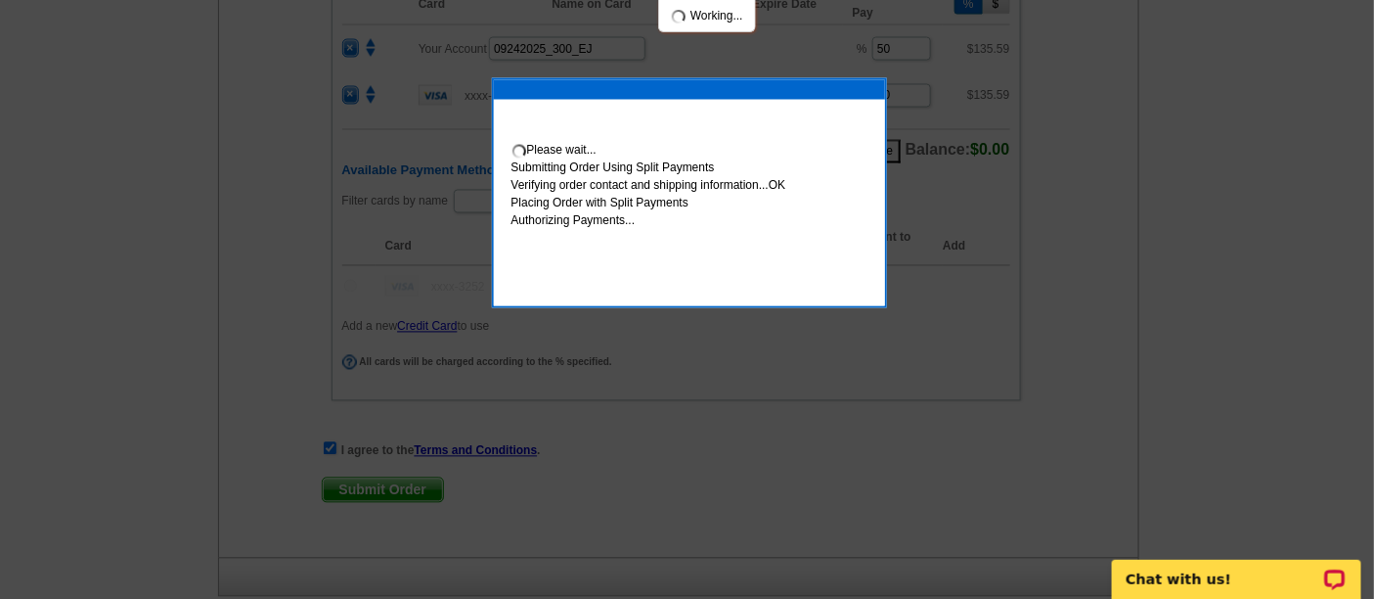
scroll to position [1247, 0]
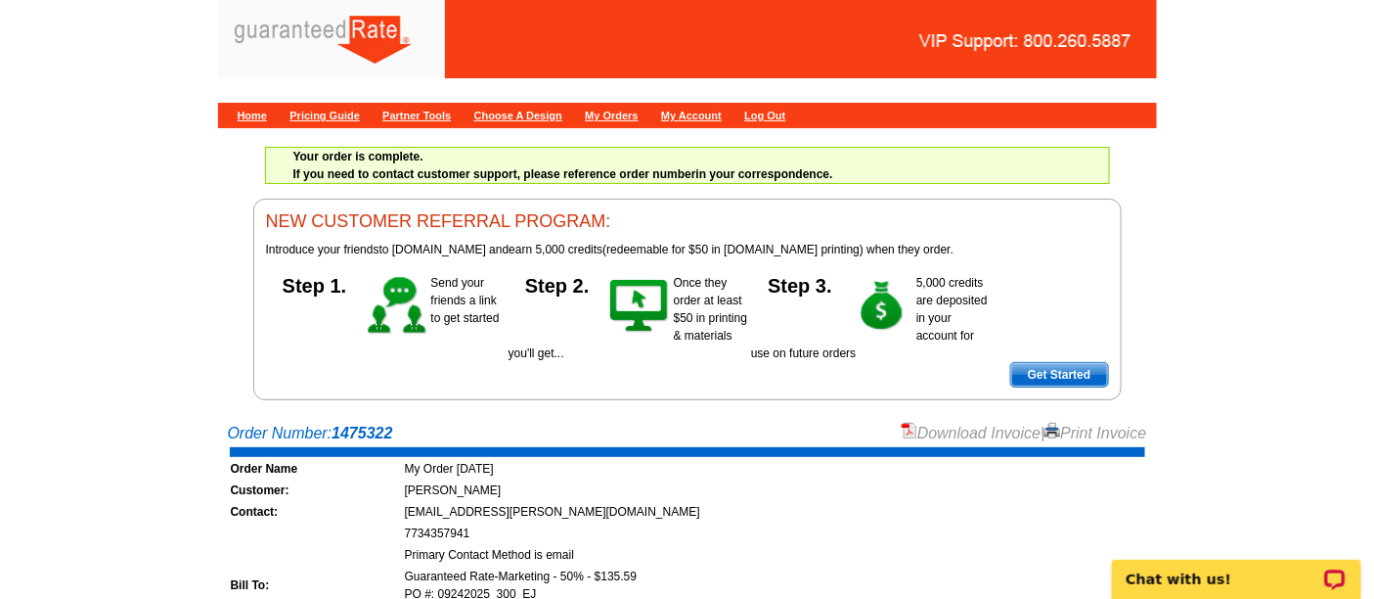
click at [950, 430] on link "Download Invoice" at bounding box center [971, 432] width 139 height 17
